Goal: Information Seeking & Learning: Learn about a topic

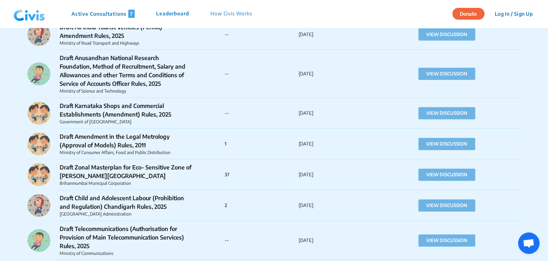
scroll to position [794, 0]
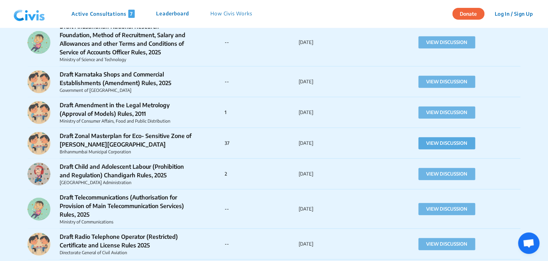
click at [443, 146] on button "VIEW DISCUSSION" at bounding box center [446, 143] width 57 height 12
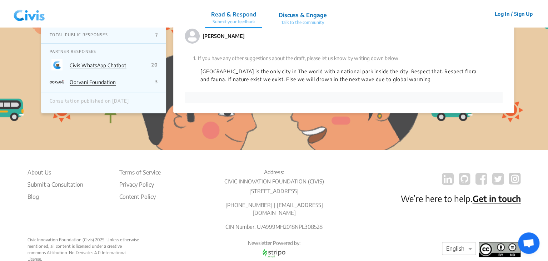
scroll to position [1345, 0]
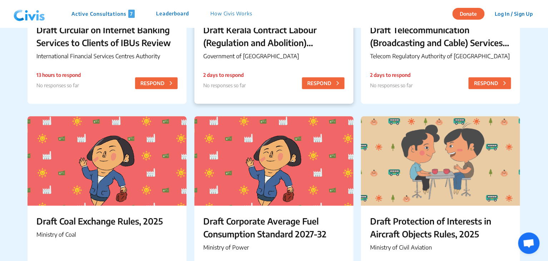
scroll to position [301, 0]
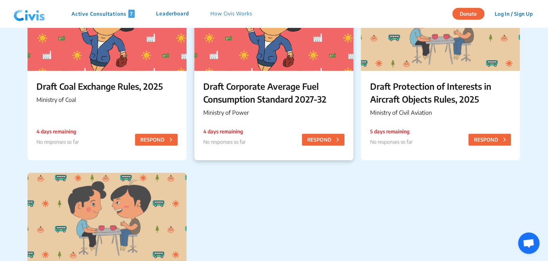
click at [226, 95] on p "Draft Corporate Average Fuel Consumption Standard 2027-32" at bounding box center [273, 93] width 141 height 26
